Goal: Task Accomplishment & Management: Complete application form

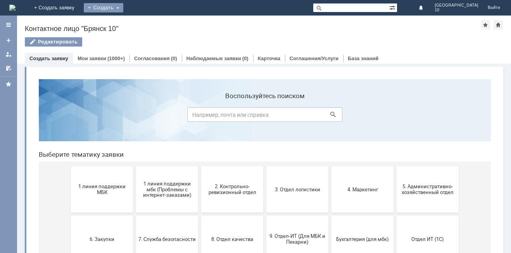
click at [123, 9] on div "Создать" at bounding box center [104, 7] width 40 height 9
click at [144, 23] on link "Заявка" at bounding box center [114, 23] width 59 height 9
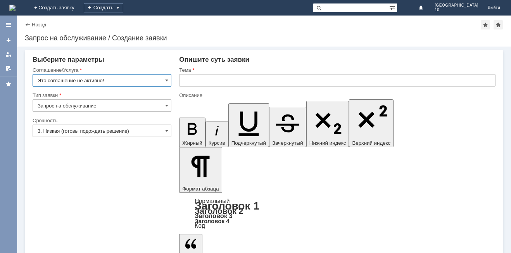
click at [169, 80] on input "Это соглашение не активно!" at bounding box center [102, 80] width 139 height 12
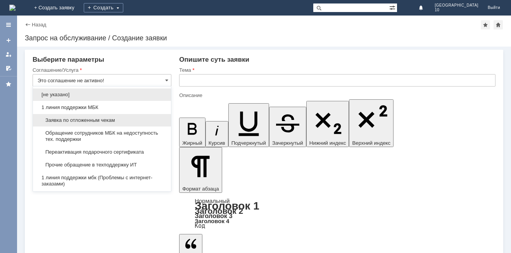
click at [107, 119] on span "Заявка по отложенным чекам" at bounding box center [102, 120] width 129 height 6
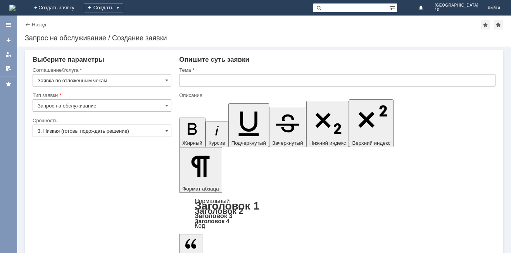
type input "Заявка по отложенным чекам"
click at [165, 128] on span at bounding box center [166, 130] width 3 height 6
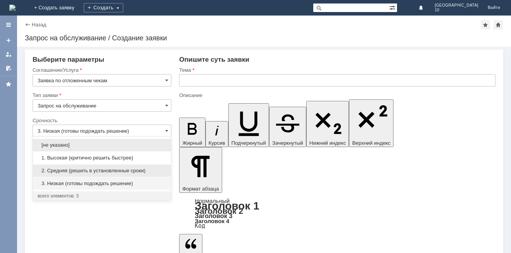
click at [70, 168] on span "2. Средняя (решить в установленные сроки)" at bounding box center [102, 170] width 129 height 6
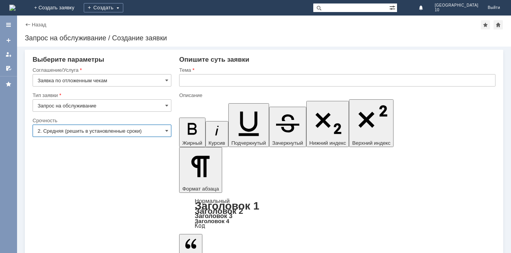
type input "2. Средняя (решить в установленные сроки)"
click at [194, 83] on input "text" at bounding box center [337, 80] width 316 height 12
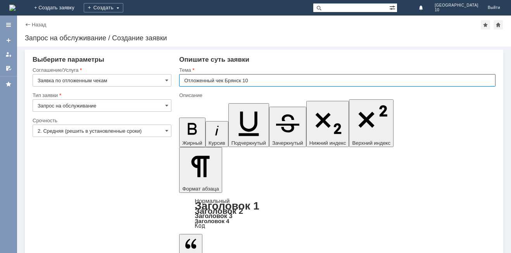
type input "Отложенный чек Брянск 10"
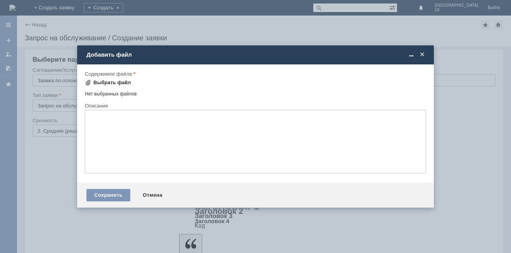
click at [103, 79] on div "Выбрать файл" at bounding box center [112, 82] width 38 height 6
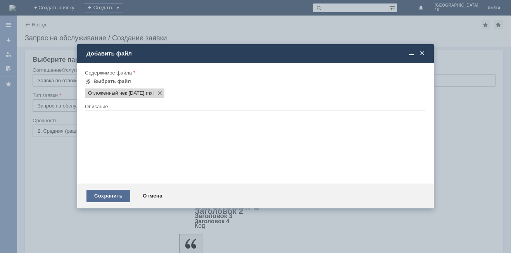
click at [112, 195] on div "Сохранить" at bounding box center [108, 195] width 44 height 12
